Goal: Transaction & Acquisition: Download file/media

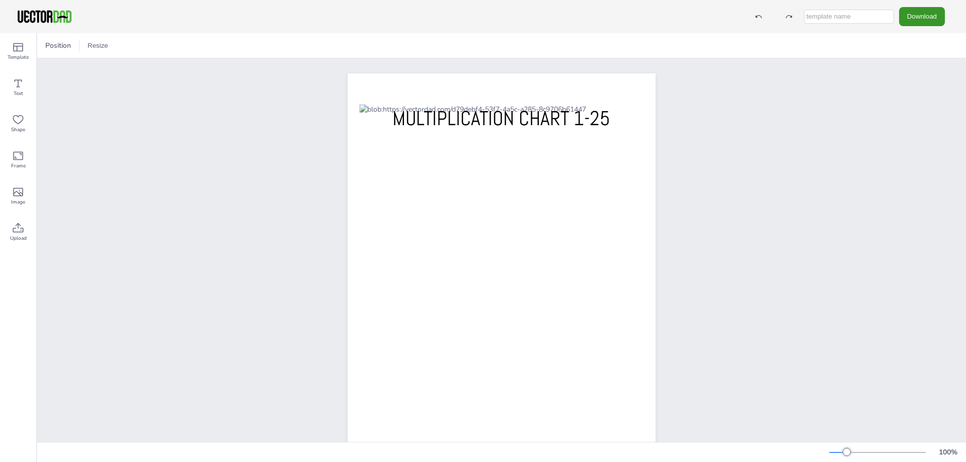
click at [918, 15] on button "Download" at bounding box center [922, 16] width 46 height 19
click at [917, 119] on li "PDF" at bounding box center [924, 123] width 82 height 21
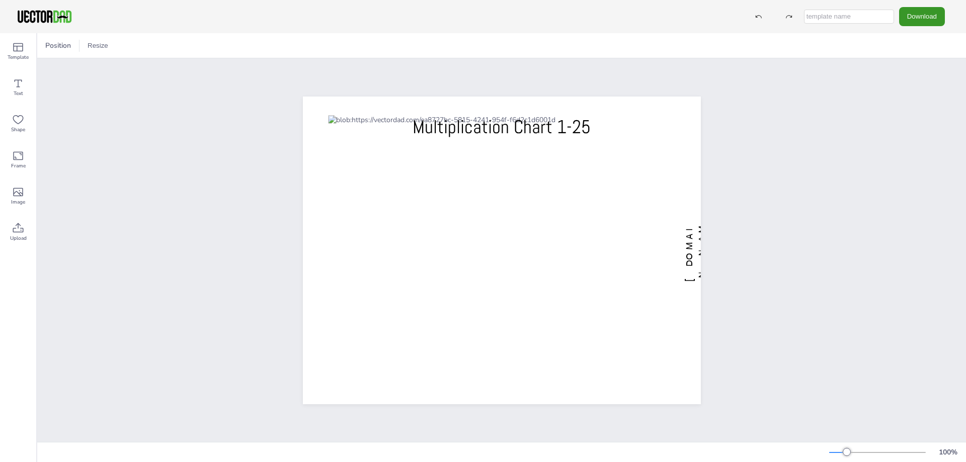
click at [920, 12] on button "Download" at bounding box center [922, 16] width 46 height 19
click at [904, 121] on li "PDF" at bounding box center [924, 123] width 82 height 21
